Goal: Transaction & Acquisition: Obtain resource

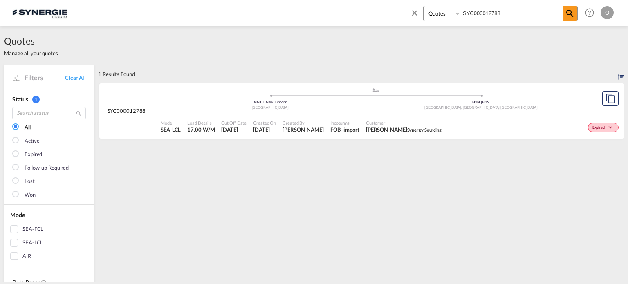
select select "Quotes"
drag, startPoint x: 535, startPoint y: 11, endPoint x: 215, endPoint y: 16, distance: 320.3
click at [215, 16] on div "Bookings Quotes Enquiries SYC000012788 Help Resources Product Release O My Prof…" at bounding box center [313, 12] width 603 height 25
paste input "461"
click at [369, 128] on span "Anna Xu Shuttle Cargo" at bounding box center [400, 129] width 68 height 7
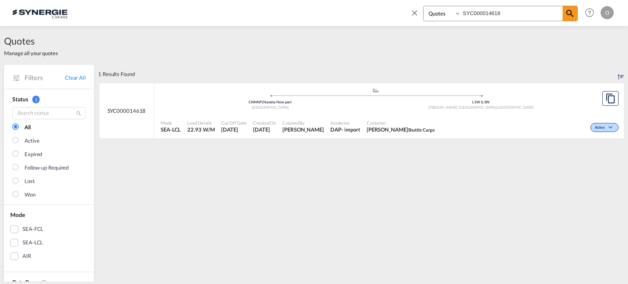
click at [328, 24] on div "Bookings Quotes Enquiries SYC000014618 Help Resources Product Release O My Prof…" at bounding box center [313, 12] width 603 height 25
paste input "711"
type input "SYC000014711"
click at [566, 16] on md-icon "icon-magnify" at bounding box center [570, 14] width 10 height 10
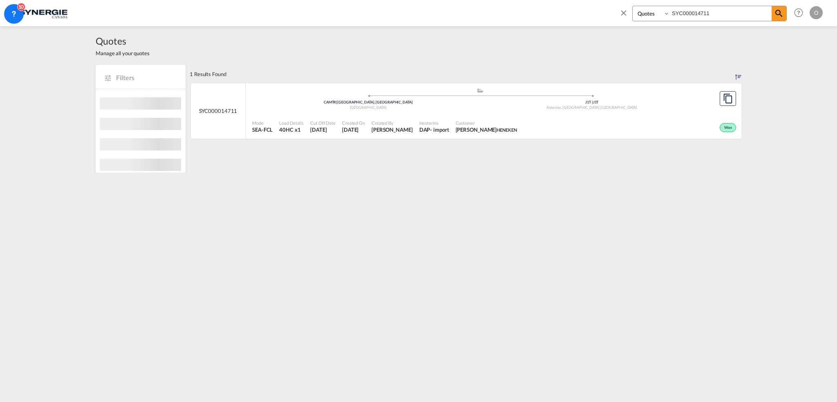
click at [497, 126] on span "Patricia Cassundé HENEKEN" at bounding box center [486, 129] width 61 height 7
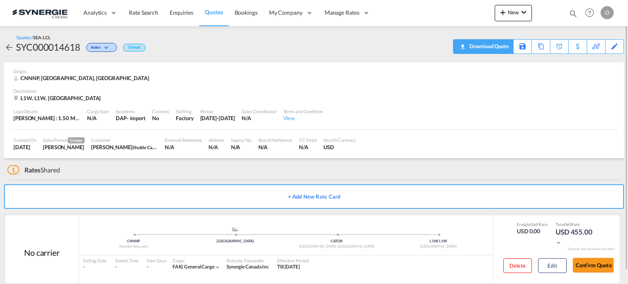
click at [498, 47] on div "Download Quote" at bounding box center [488, 46] width 42 height 13
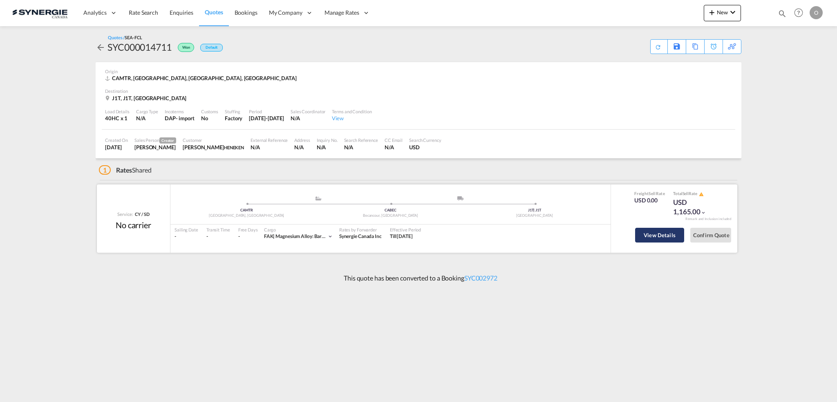
click at [647, 238] on button "View Details" at bounding box center [659, 235] width 49 height 15
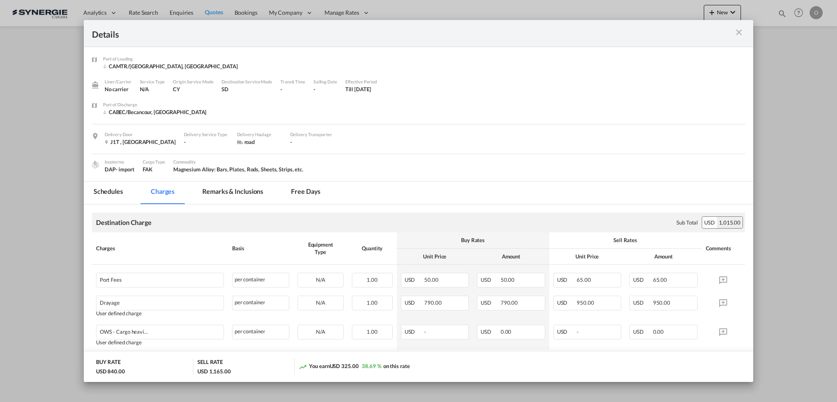
drag, startPoint x: 739, startPoint y: 34, endPoint x: 657, endPoint y: 43, distance: 82.2
click at [739, 34] on md-icon "icon-close m-3 fg-AAA8AD cursor" at bounding box center [739, 32] width 10 height 10
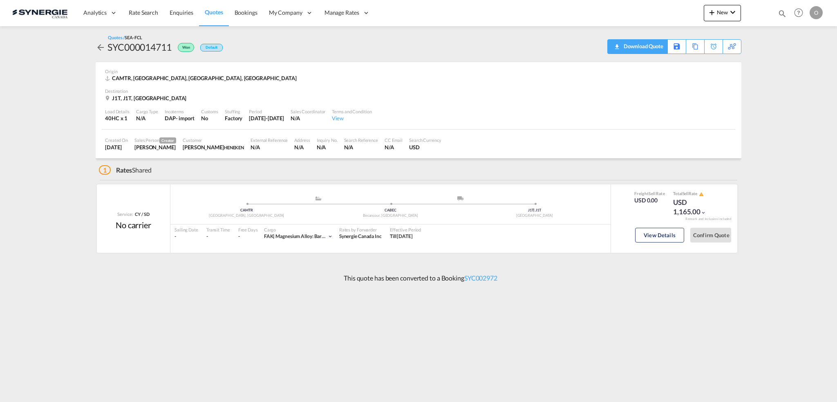
click at [650, 49] on div "Download Quote" at bounding box center [642, 46] width 42 height 13
